Goal: Transaction & Acquisition: Download file/media

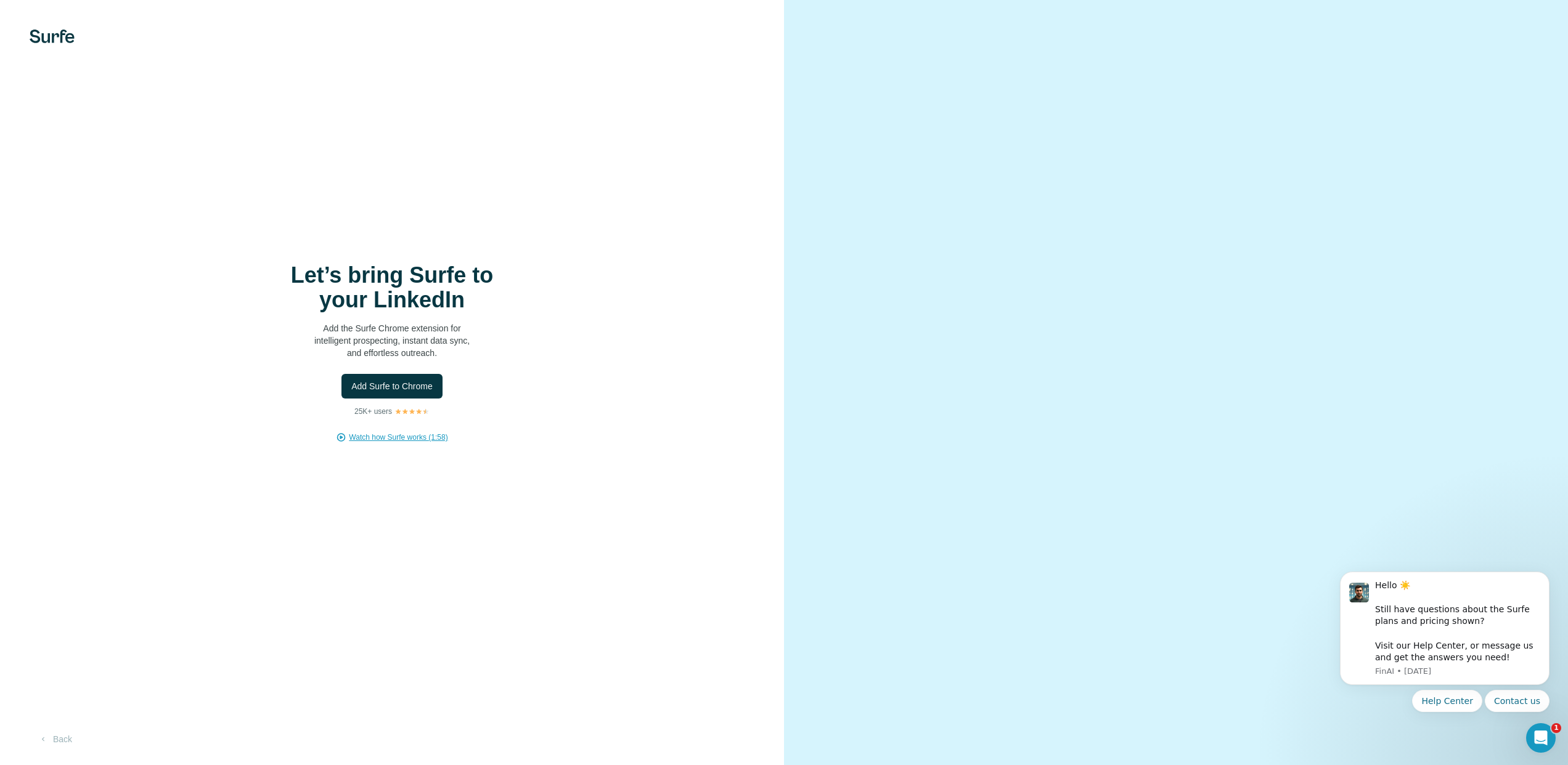
click at [403, 437] on span "Watch how Surfe works (1:58)" at bounding box center [398, 438] width 99 height 11
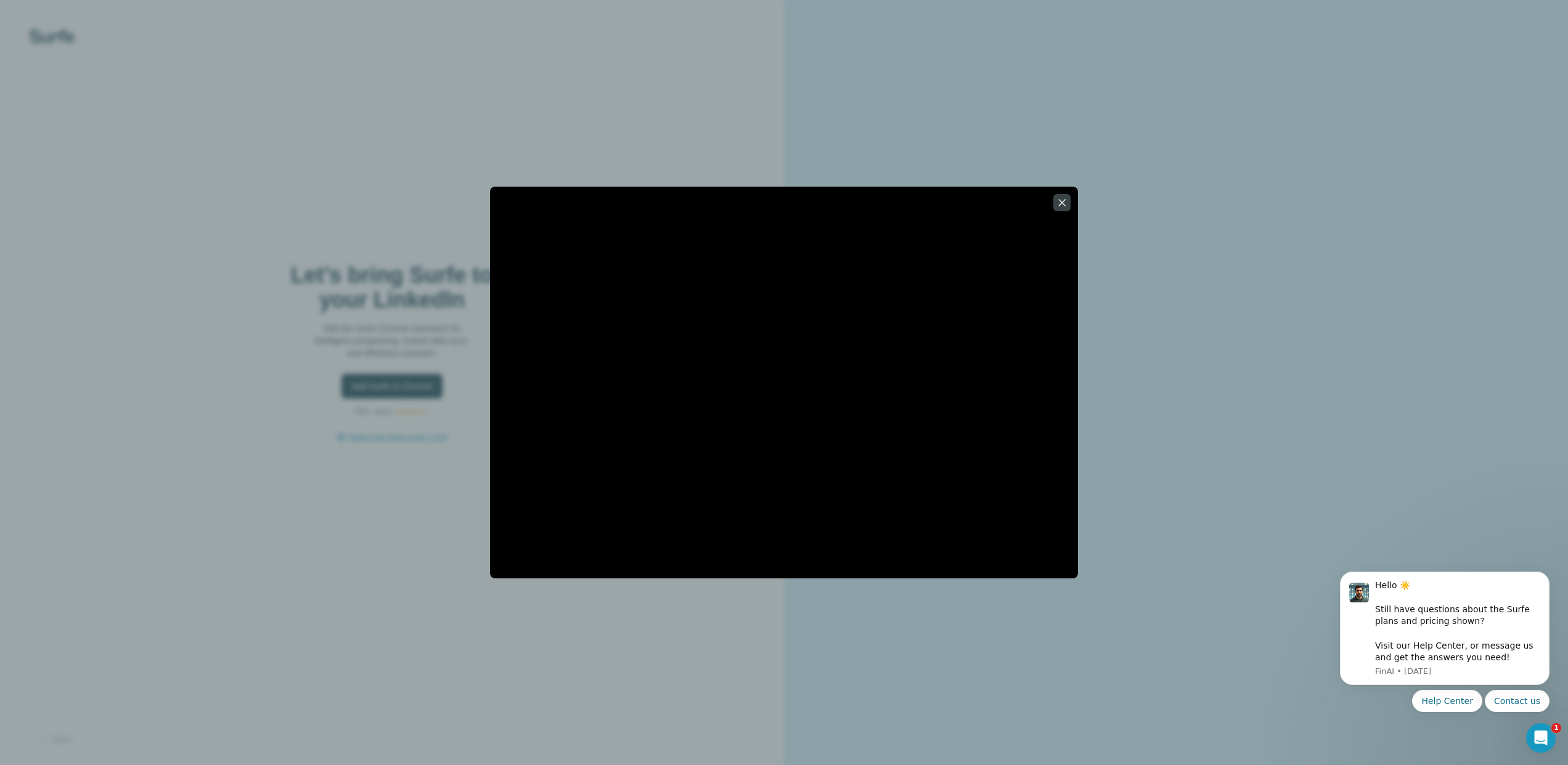
click at [1060, 198] on icon "button" at bounding box center [1062, 203] width 12 height 12
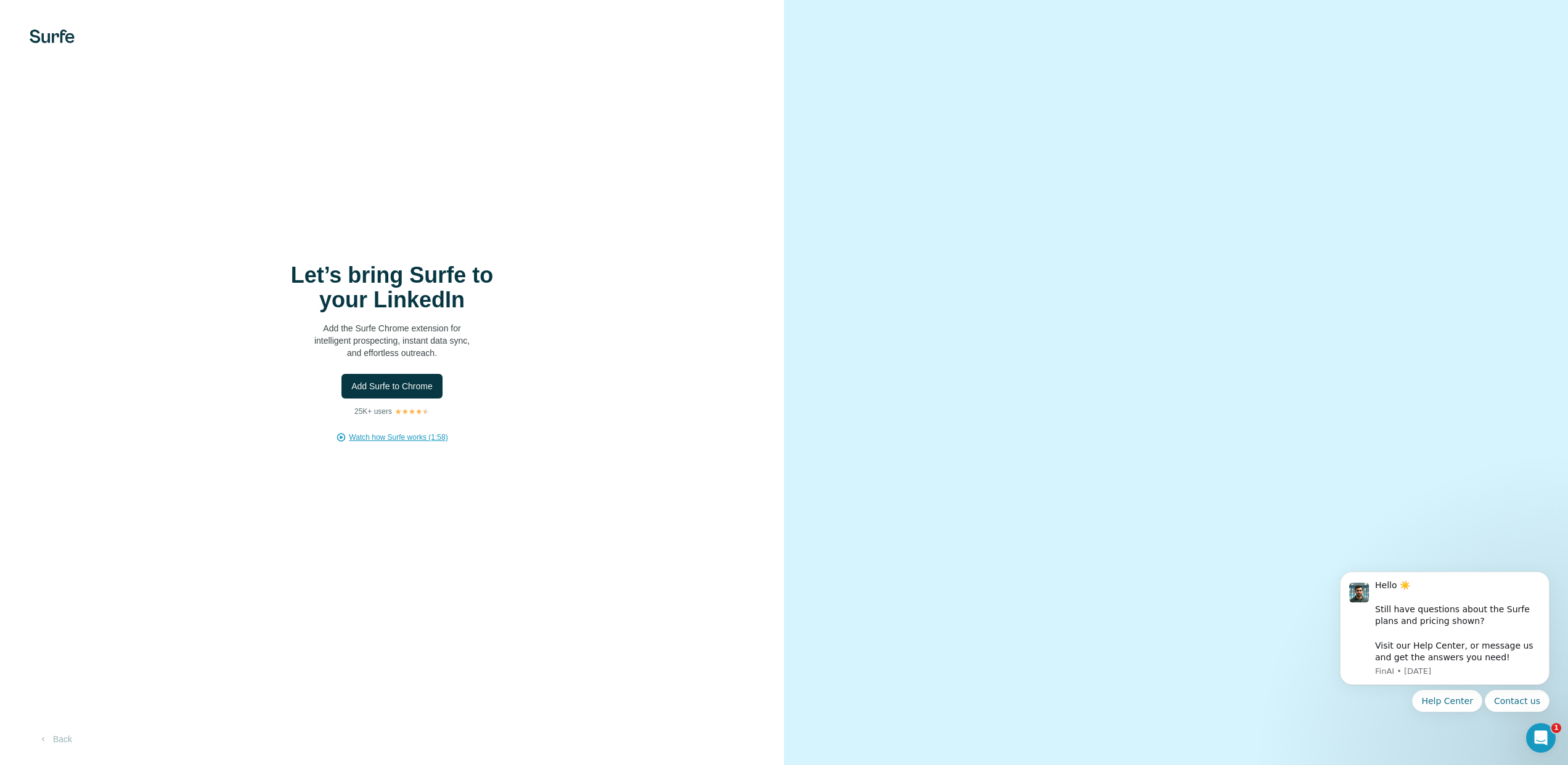
click at [468, 500] on div "Let’s bring Surfe to your LinkedIn Add the Surfe Chrome extension for intellige…" at bounding box center [392, 382] width 784 height 765
click at [842, 600] on div at bounding box center [1175, 382] width 784 height 765
click at [64, 36] on img at bounding box center [52, 36] width 45 height 14
click at [62, 738] on button "Back" at bounding box center [55, 740] width 51 height 22
click at [376, 424] on div "Let’s bring Surfe to your LinkedIn Add the Surfe Chrome extension for intellige…" at bounding box center [392, 353] width 734 height 180
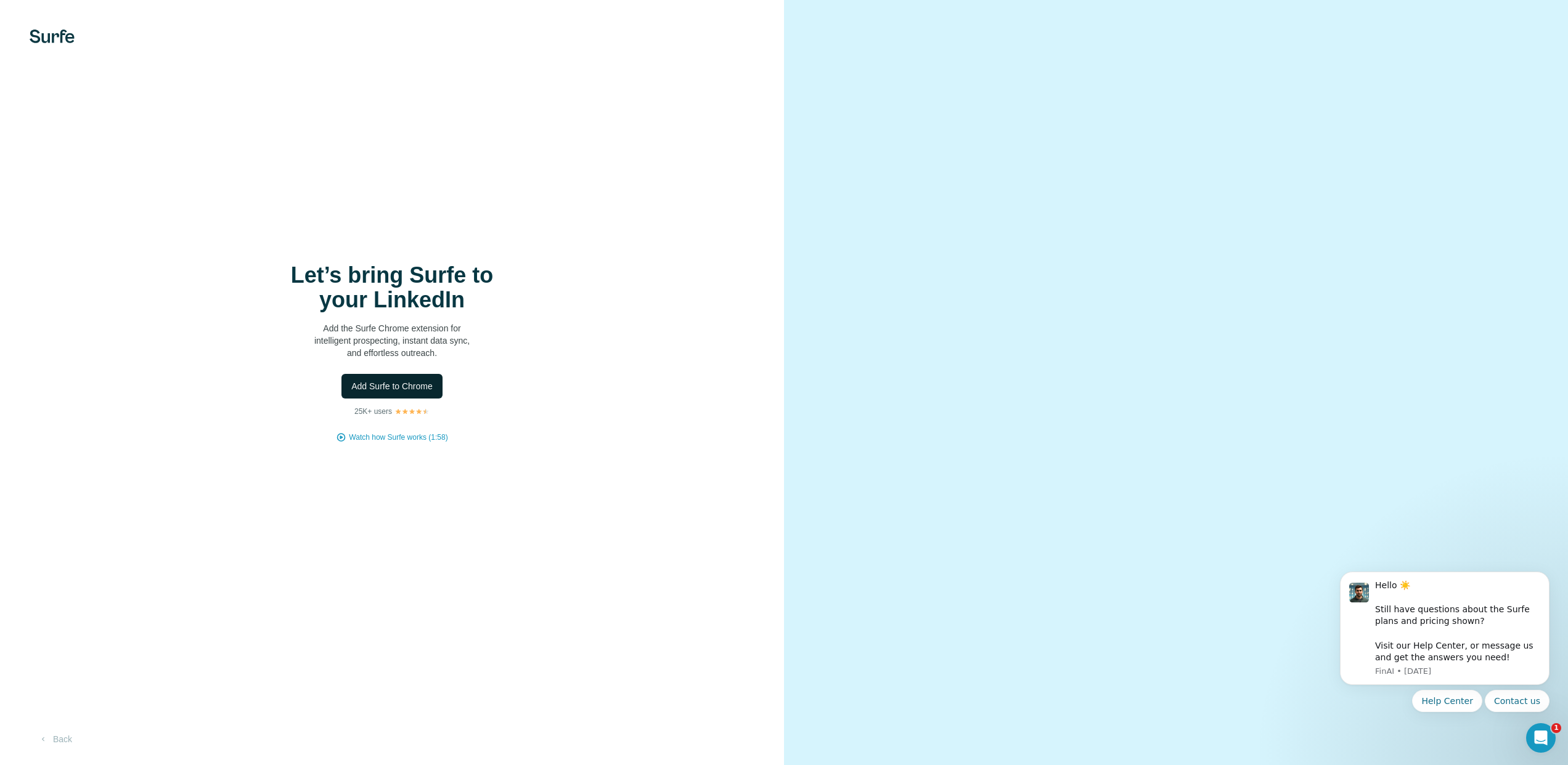
click at [419, 382] on span "Add Surfe to Chrome" at bounding box center [392, 387] width 82 height 12
click at [464, 461] on div "Let’s bring Surfe to your LinkedIn Add the Surfe Chrome extension for intellige…" at bounding box center [392, 382] width 784 height 765
drag, startPoint x: 503, startPoint y: 567, endPoint x: 543, endPoint y: 566, distance: 40.0
click at [503, 566] on div "Let’s bring Surfe to your LinkedIn Add the Surfe Chrome extension for intellige…" at bounding box center [392, 382] width 784 height 765
click at [1082, 647] on div at bounding box center [1175, 382] width 784 height 765
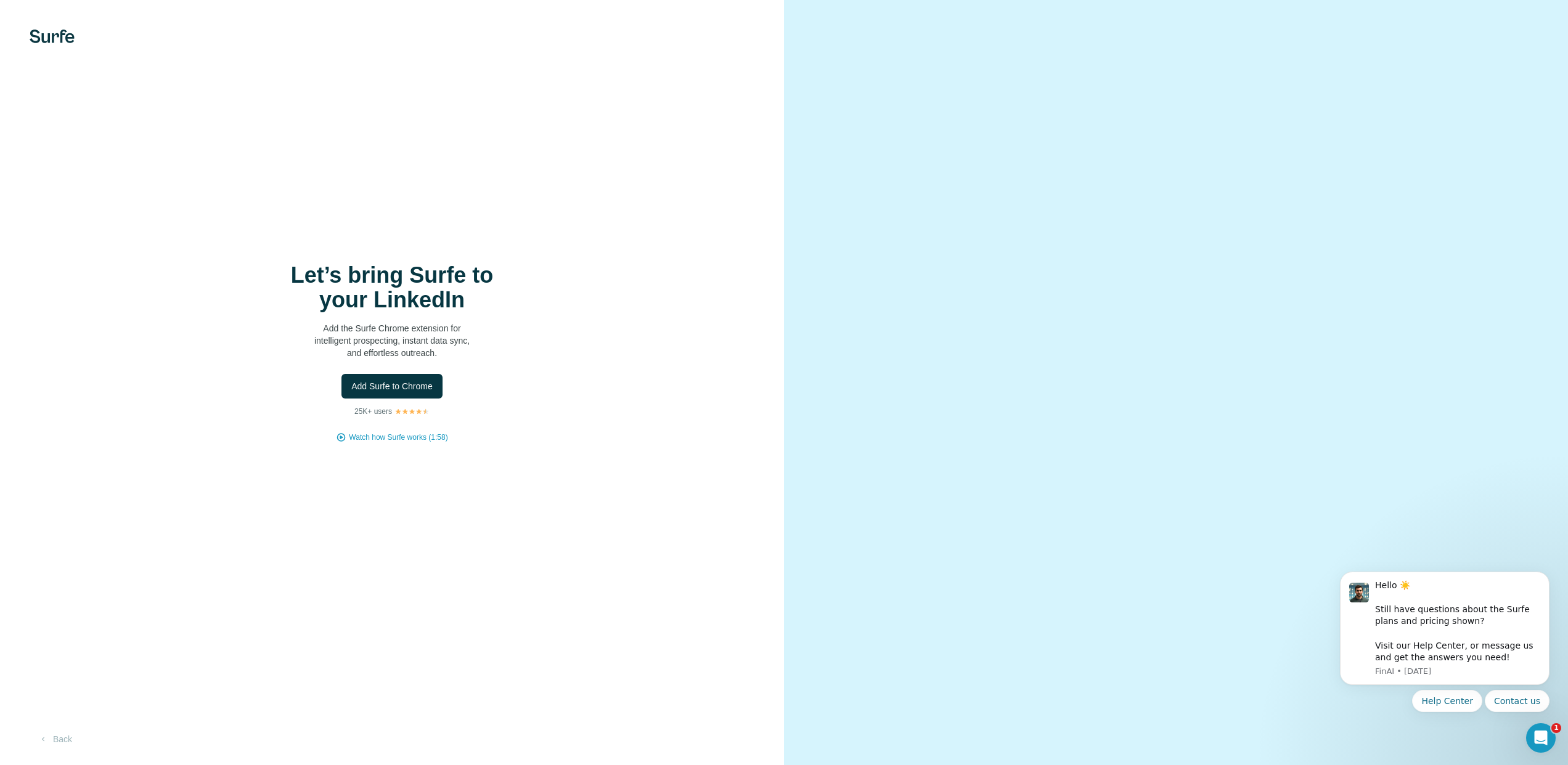
click at [921, 134] on div at bounding box center [1175, 382] width 784 height 765
click at [57, 32] on img at bounding box center [52, 36] width 45 height 14
drag, startPoint x: 46, startPoint y: 31, endPoint x: 415, endPoint y: 133, distance: 382.8
click at [415, 133] on div "Let’s bring Surfe to your LinkedIn Add the Surfe Chrome extension for intellige…" at bounding box center [392, 382] width 784 height 765
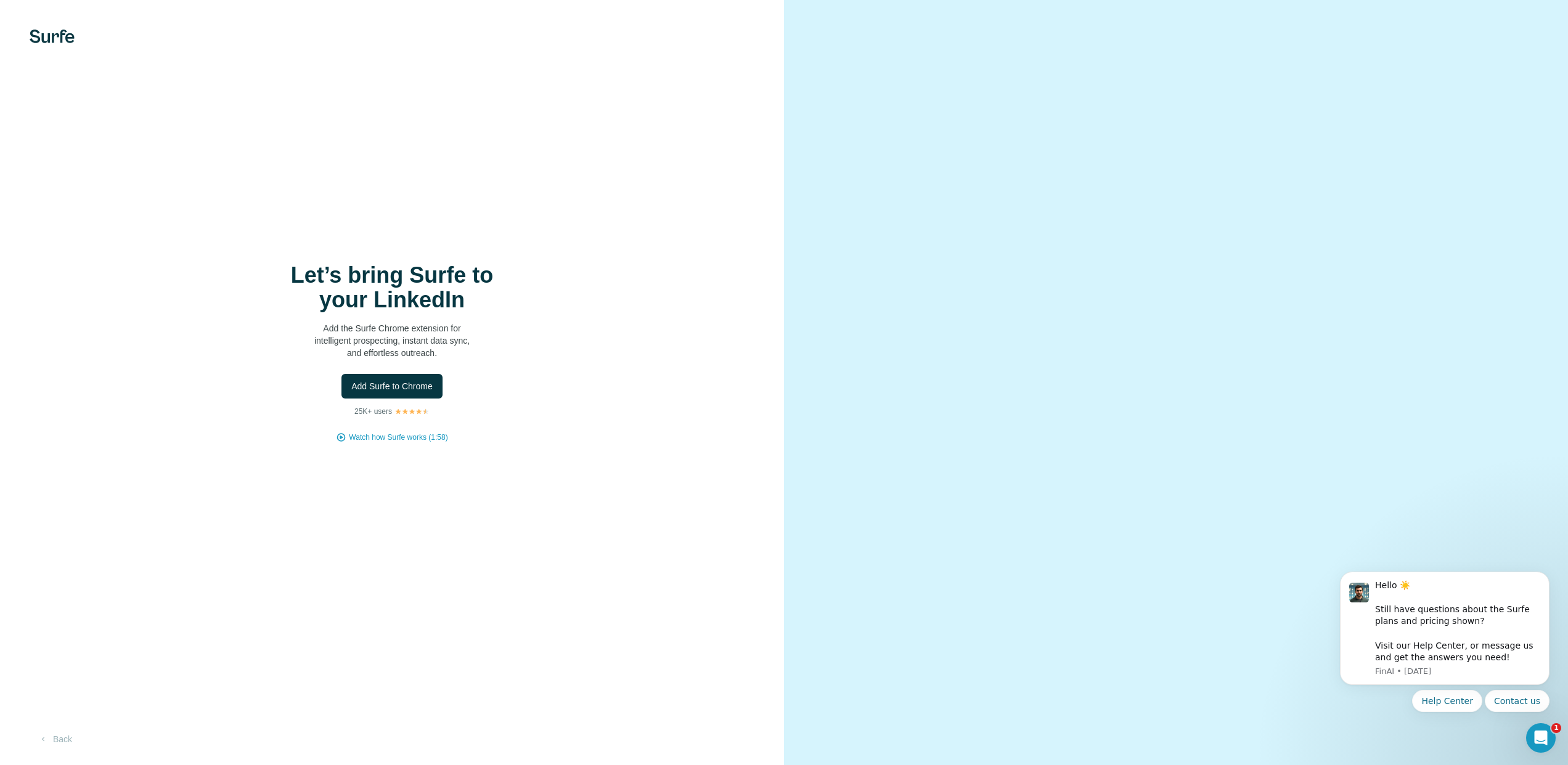
click at [1319, 84] on div at bounding box center [1175, 382] width 784 height 765
